Goal: Information Seeking & Learning: Learn about a topic

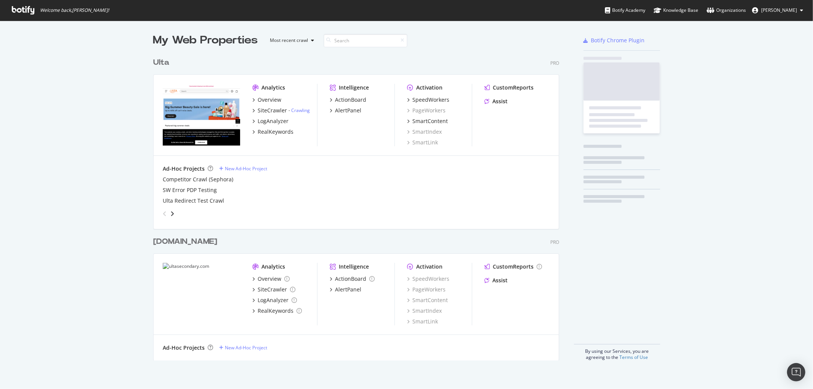
scroll to position [306, 405]
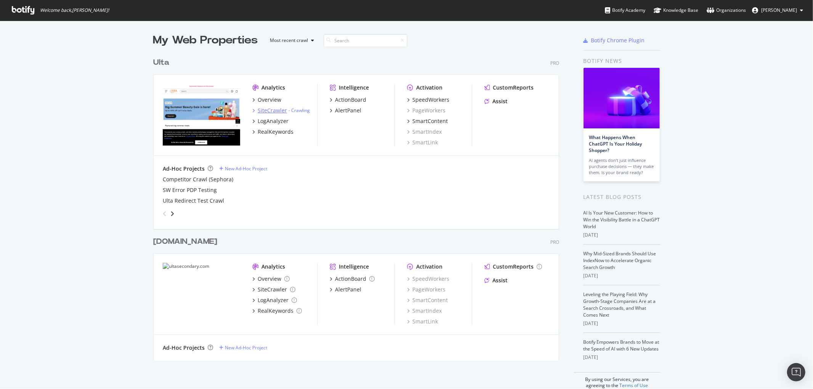
click at [269, 109] on div "SiteCrawler" at bounding box center [272, 111] width 29 height 8
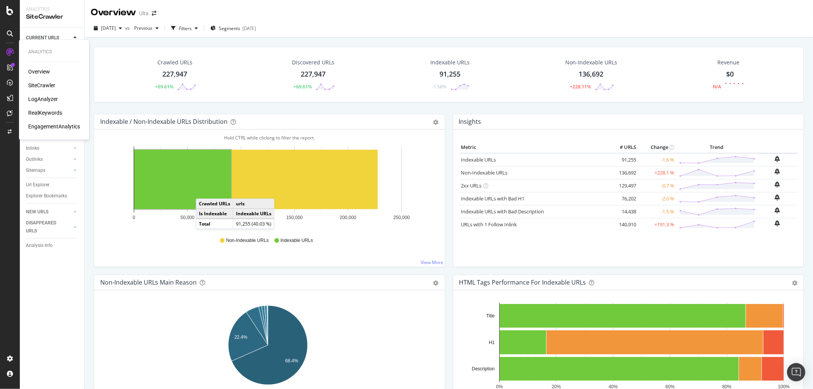
click at [38, 83] on div "SiteCrawler" at bounding box center [41, 86] width 27 height 8
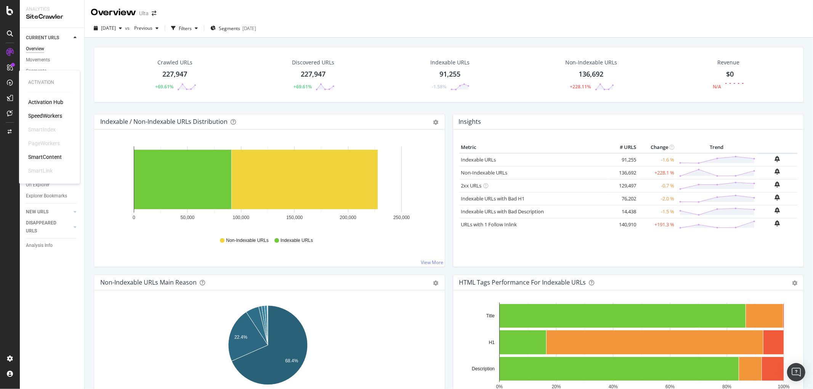
click at [47, 113] on div "SpeedWorkers" at bounding box center [45, 116] width 34 height 8
